Goal: Information Seeking & Learning: Learn about a topic

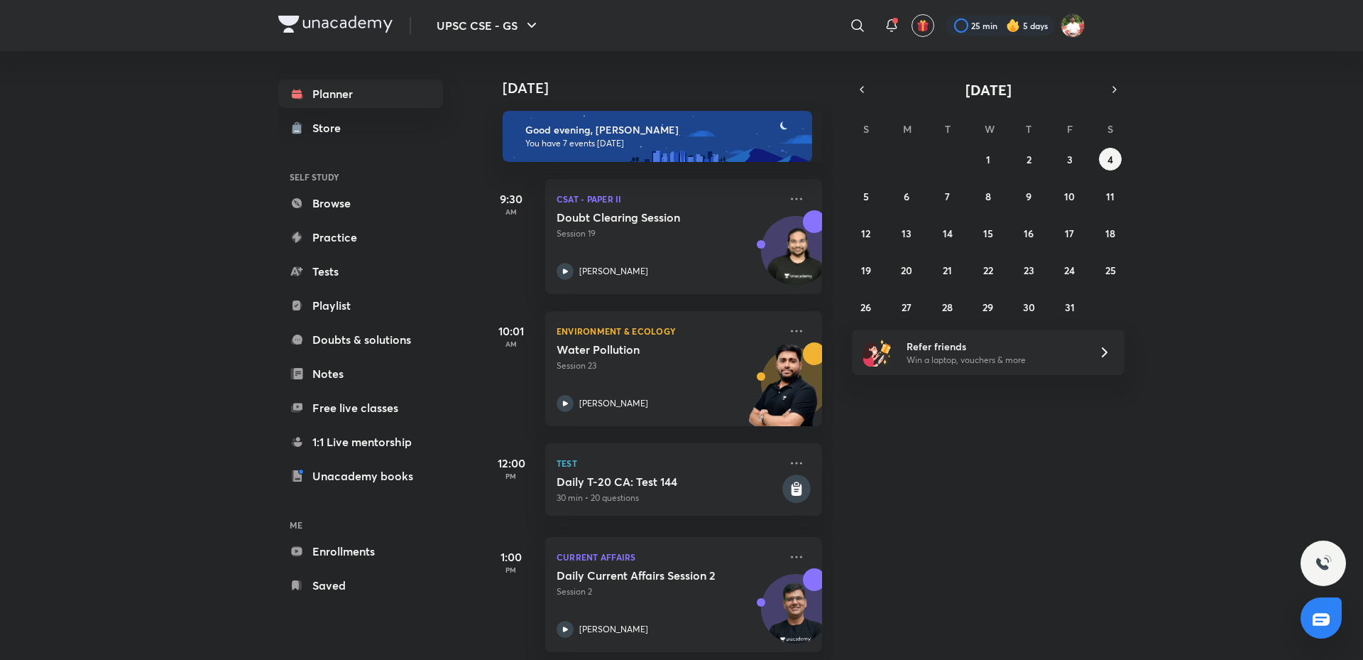
drag, startPoint x: 127, startPoint y: 360, endPoint x: 113, endPoint y: 129, distance: 231.9
click at [127, 360] on div "UPSC CSE - GS ​ 25 min 5 days Planner Store SELF STUDY Browse Practice Tests Pl…" at bounding box center [681, 330] width 1363 height 660
drag, startPoint x: 1279, startPoint y: 274, endPoint x: 1108, endPoint y: 238, distance: 174.9
click at [1279, 274] on div "Today Good evening, Shashank You have 7 events today 9:30 AM CSAT - Paper II Do…" at bounding box center [922, 355] width 878 height 609
click at [992, 488] on div "Today Good evening, Shashank You have 7 events today 9:30 AM CSAT - Paper II Do…" at bounding box center [922, 355] width 878 height 609
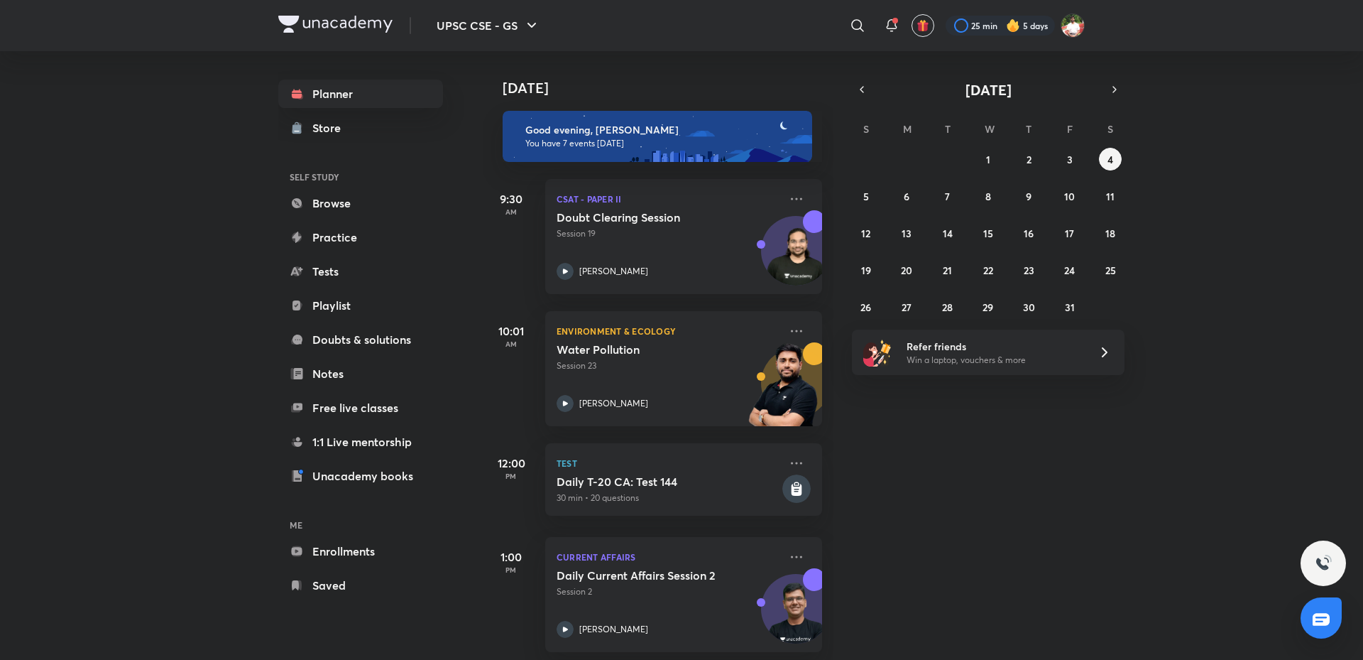
click at [149, 393] on div "UPSC CSE - GS ​ 25 min 5 days Planner Store SELF STUDY Browse Practice Tests Pl…" at bounding box center [681, 330] width 1363 height 660
click at [1022, 572] on div "Today Good evening, Shashank You have 7 events today 9:30 AM CSAT - Paper II Do…" at bounding box center [922, 355] width 878 height 609
click at [1061, 514] on div "Today Good evening, Shashank You have 7 events today 9:30 AM CSAT - Paper II Do…" at bounding box center [922, 355] width 878 height 609
drag, startPoint x: 1045, startPoint y: 530, endPoint x: 1053, endPoint y: 551, distance: 22.9
click at [1045, 529] on div "Today Good evening, Shashank You have 7 events today 9:30 AM CSAT - Paper II Do…" at bounding box center [922, 355] width 878 height 609
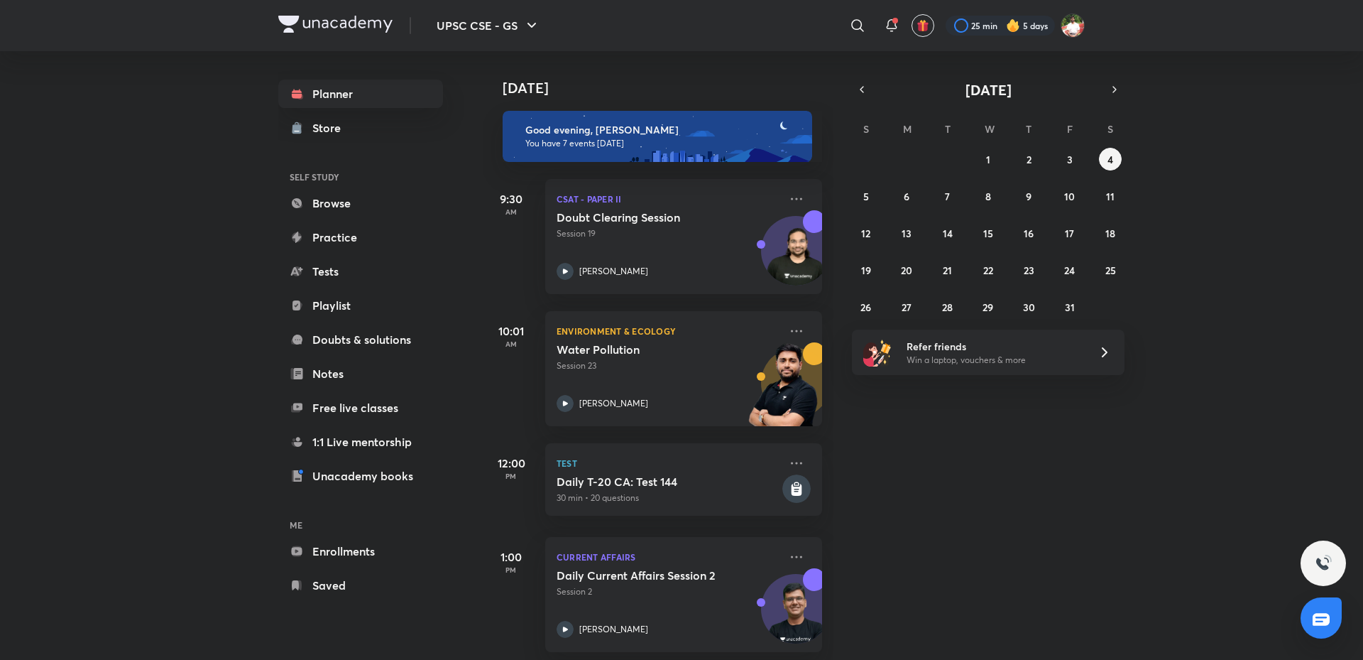
click at [1164, 501] on div "Today Good evening, Shashank You have 7 events today 9:30 AM CSAT - Paper II Do…" at bounding box center [922, 355] width 878 height 609
click at [1063, 446] on div "Today Good evening, Shashank You have 7 events today 9:30 AM CSAT - Paper II Do…" at bounding box center [922, 355] width 878 height 609
drag, startPoint x: 117, startPoint y: 290, endPoint x: 228, endPoint y: 526, distance: 259.9
click at [117, 290] on div "UPSC CSE - GS ​ 25 min 5 days Planner Store SELF STUDY Browse Practice Tests Pl…" at bounding box center [681, 330] width 1363 height 660
click at [1033, 522] on div "Today Good evening, Shashank You have 7 events today 9:30 AM CSAT - Paper II Do…" at bounding box center [922, 355] width 878 height 609
